Goal: Book appointment/travel/reservation

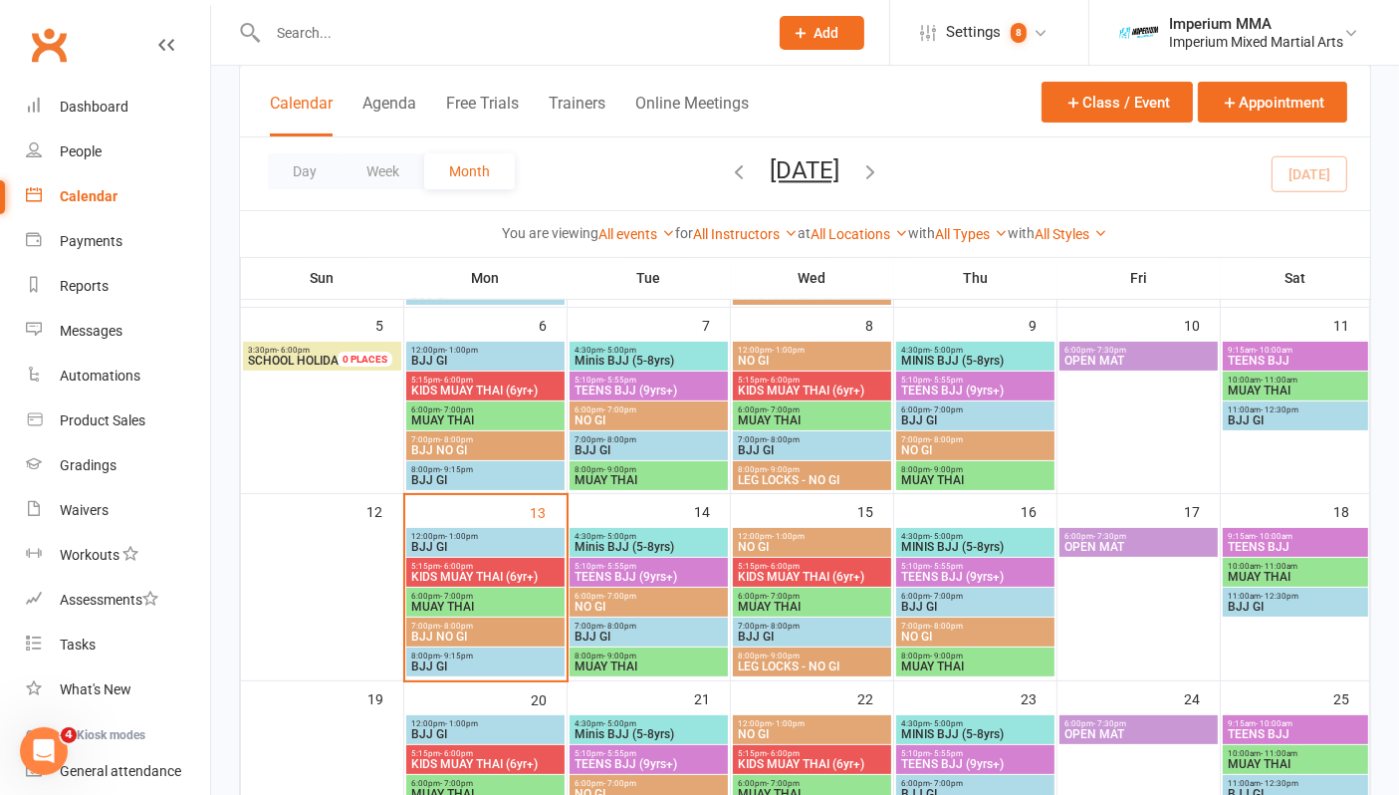
click at [458, 575] on span "KIDS MUAY THAI (6yr+)" at bounding box center [485, 576] width 150 height 12
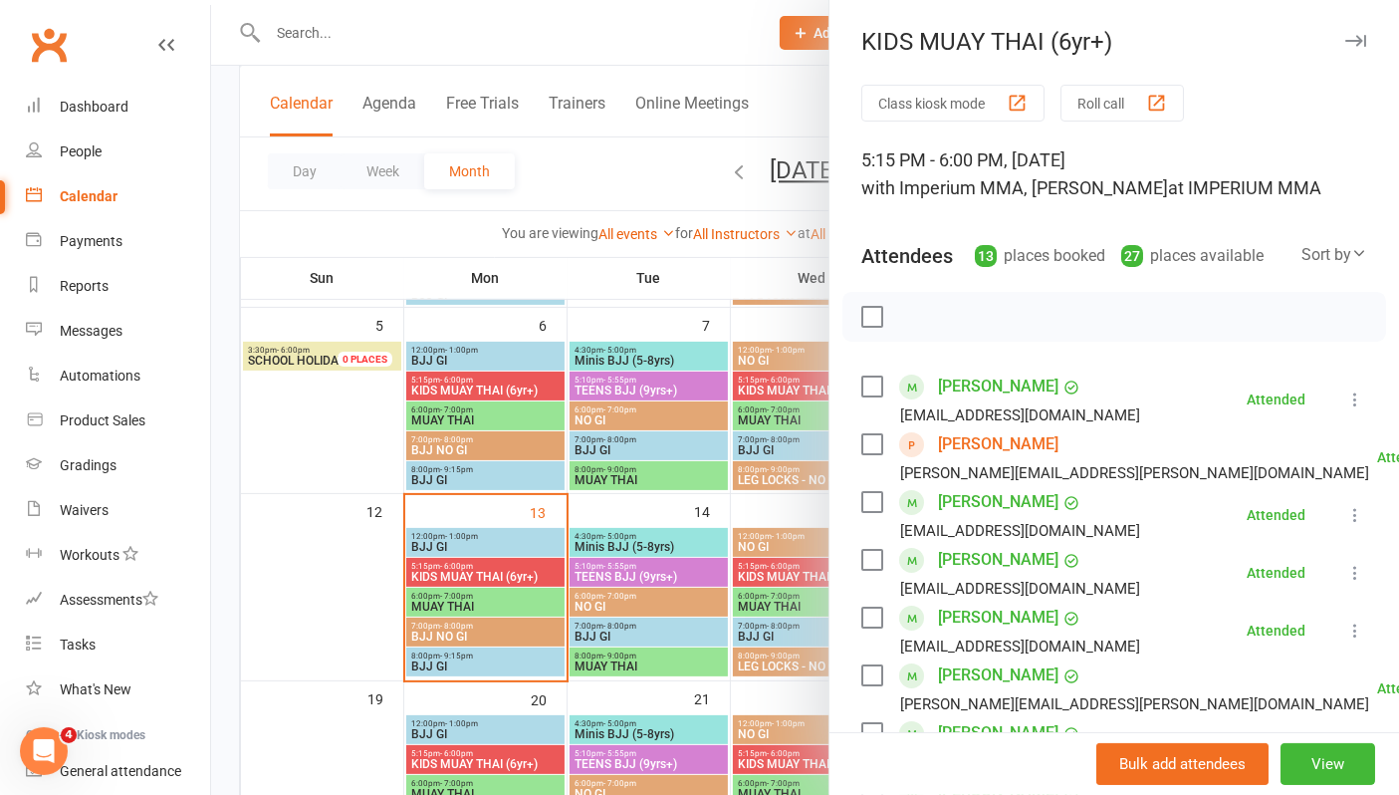
click at [1345, 37] on icon "button" at bounding box center [1355, 41] width 21 height 12
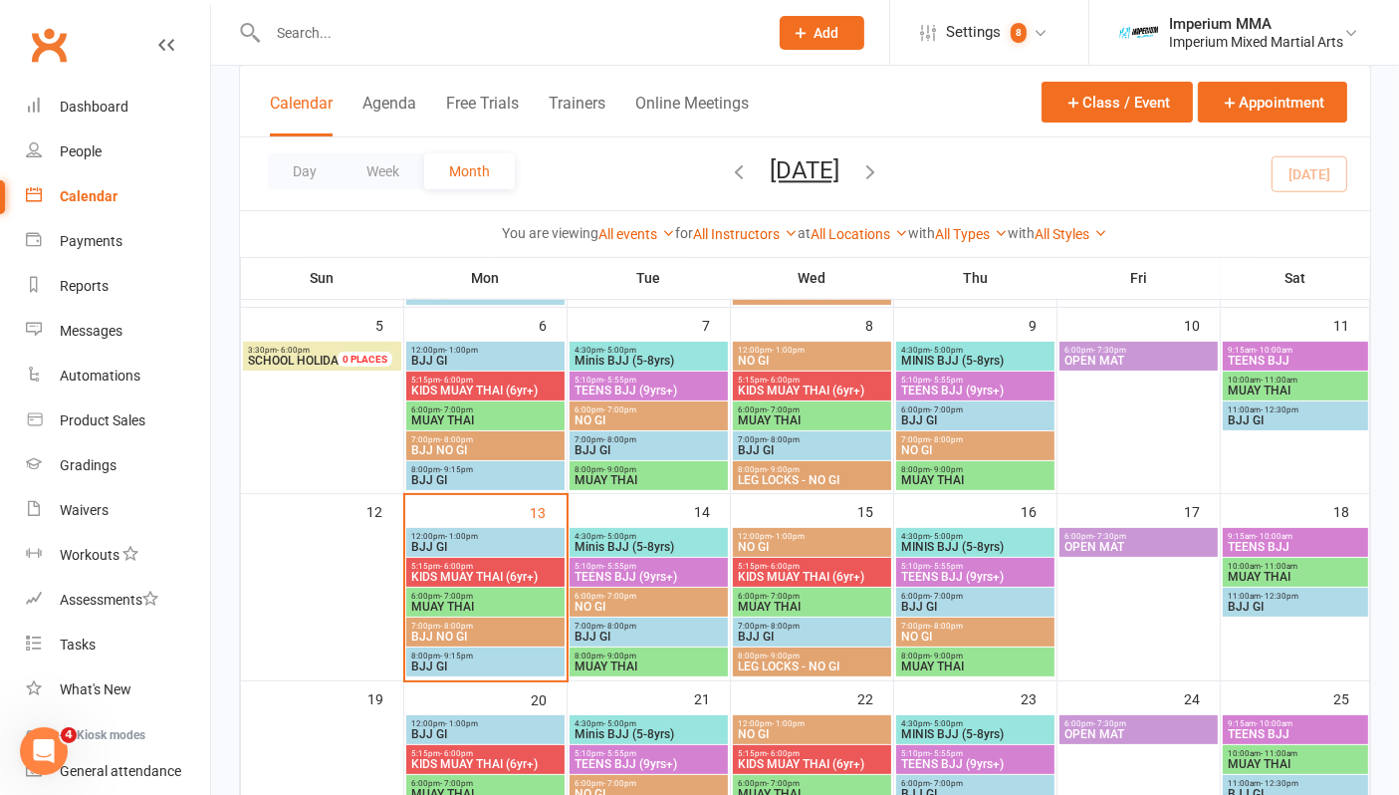
click at [798, 563] on span "5:15pm - 6:00pm" at bounding box center [812, 566] width 150 height 9
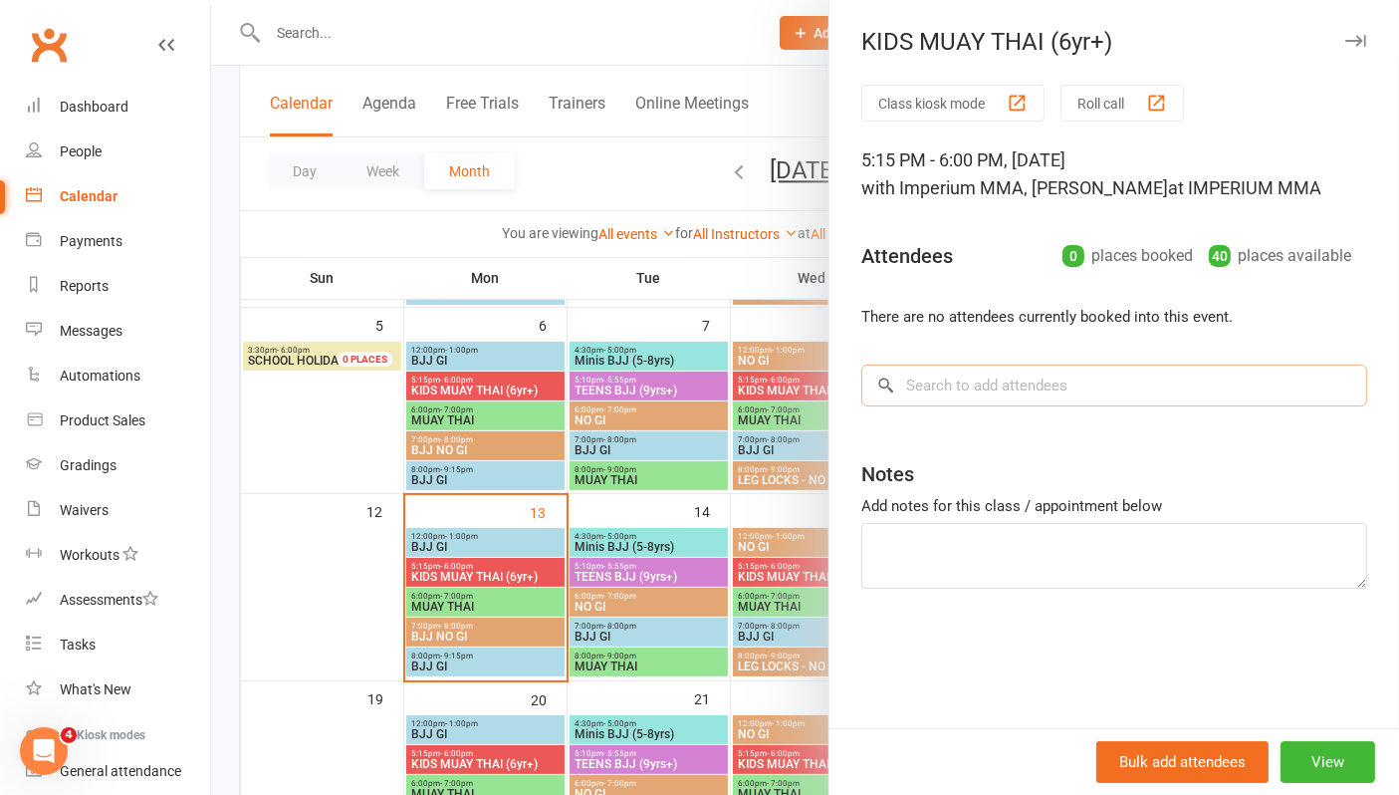
click at [1010, 372] on input "search" at bounding box center [1114, 385] width 506 height 42
type input "leo harris"
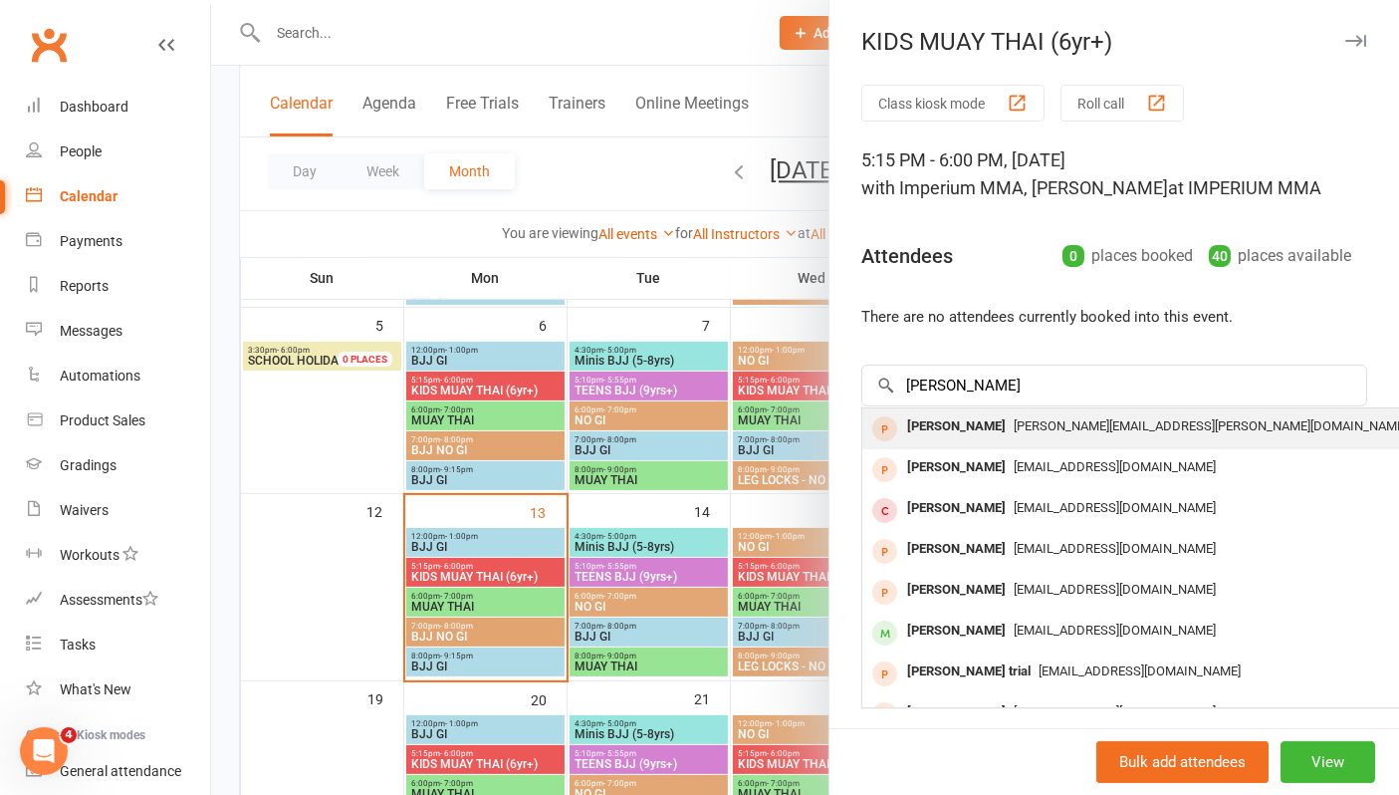
click at [1014, 426] on span "eleanor.blain@outlook.com.au" at bounding box center [1210, 425] width 393 height 15
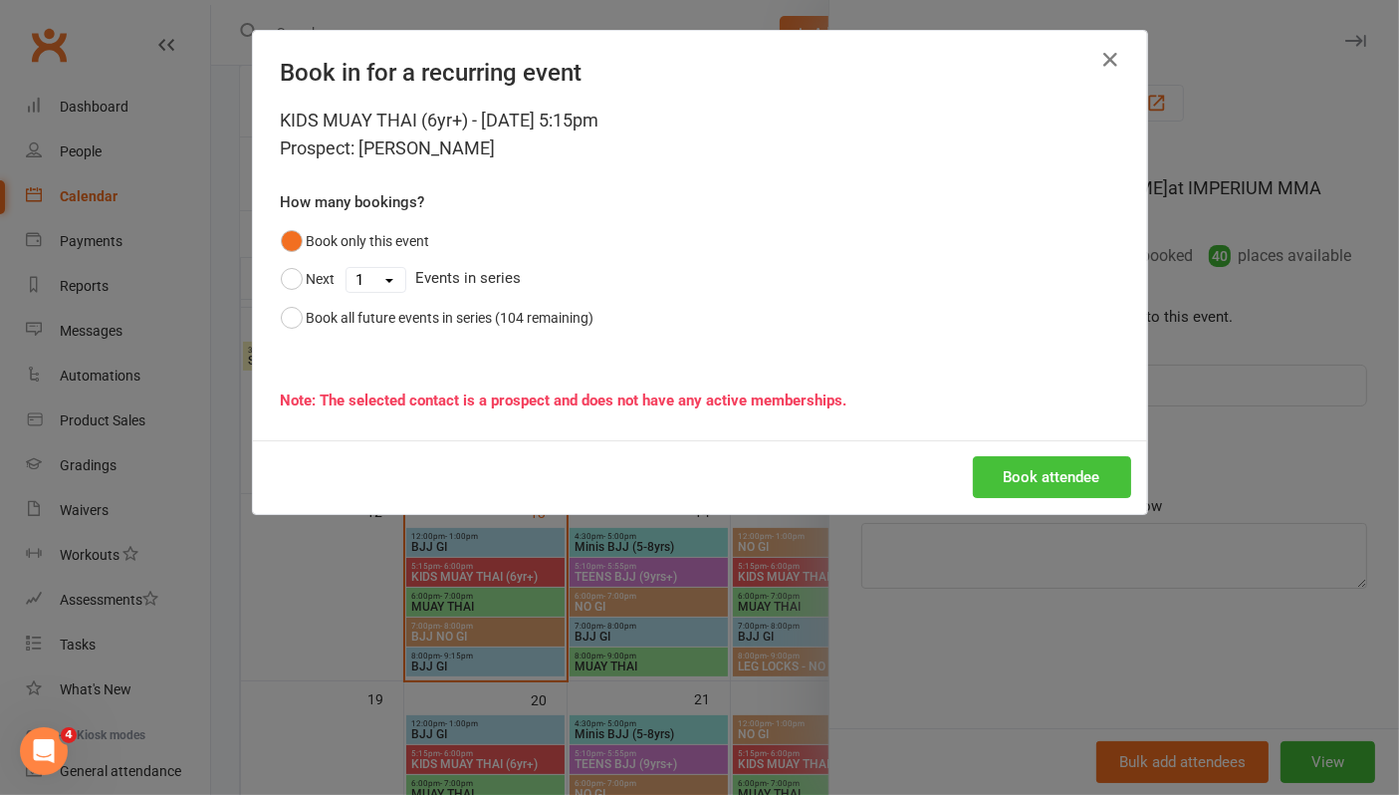
click at [996, 476] on button "Book attendee" at bounding box center [1052, 477] width 158 height 42
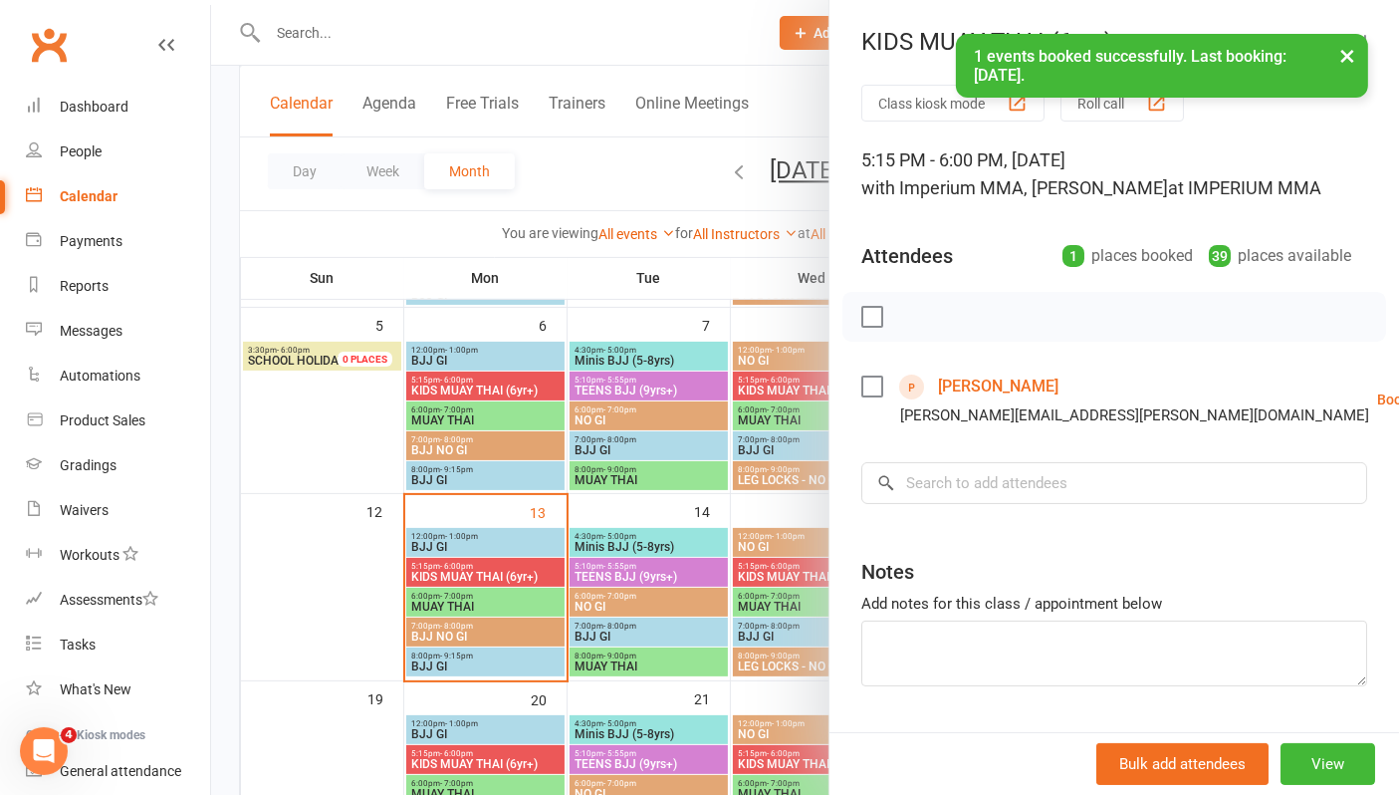
click at [421, 25] on div at bounding box center [805, 397] width 1188 height 795
